Goal: Navigation & Orientation: Find specific page/section

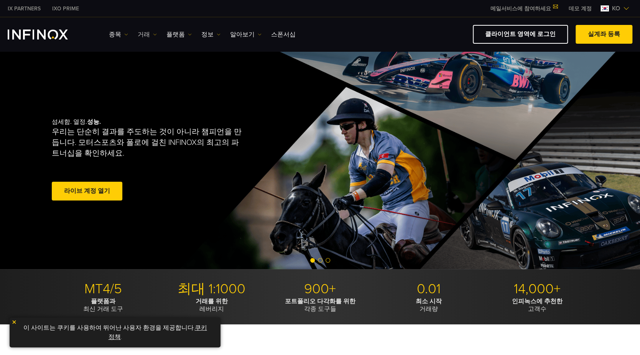
drag, startPoint x: 0, startPoint y: 0, endPoint x: 149, endPoint y: 35, distance: 152.8
click at [149, 35] on link "거래" at bounding box center [147, 34] width 19 height 9
click at [159, 70] on link "시장 시간" at bounding box center [158, 75] width 41 height 16
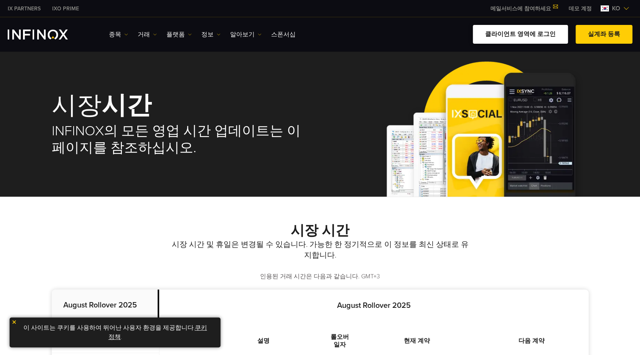
click at [516, 36] on link "클라이언트 영역에 로그인" at bounding box center [520, 34] width 95 height 19
